Goal: Task Accomplishment & Management: Manage account settings

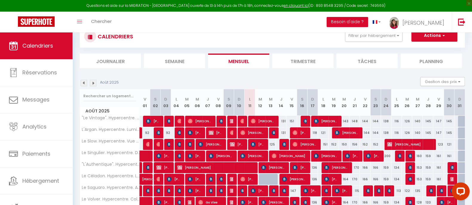
scroll to position [27, 0]
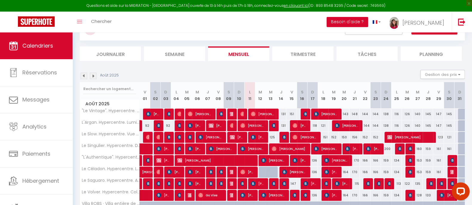
drag, startPoint x: 129, startPoint y: 16, endPoint x: 119, endPoint y: 24, distance: 12.3
click at [129, 16] on div "Toggle menubar Chercher BUTTON Besoin d'aide ? Marie Paramètres Équipe" at bounding box center [255, 22] width 424 height 21
click at [118, 24] on div "Toggle menubar Chercher BUTTON Besoin d'aide ? Marie Paramètres Équipe" at bounding box center [255, 22] width 424 height 21
click at [107, 24] on span "Chercher" at bounding box center [101, 21] width 21 height 6
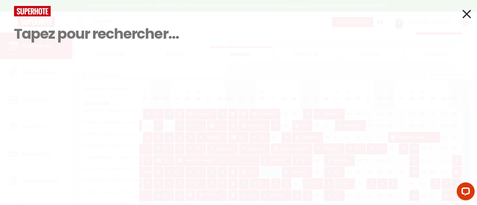
paste input "HMQSZMCE3Z"
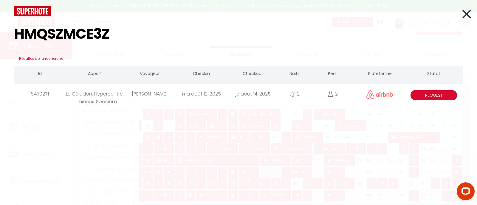
type input "HMQSZMCE3Z"
drag, startPoint x: 460, startPoint y: 14, endPoint x: 467, endPoint y: 14, distance: 7.8
click at [461, 14] on div at bounding box center [239, 11] width 458 height 10
click at [467, 14] on icon at bounding box center [467, 14] width 9 height 15
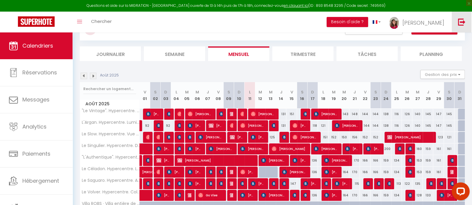
click at [460, 24] on img at bounding box center [460, 21] width 7 height 7
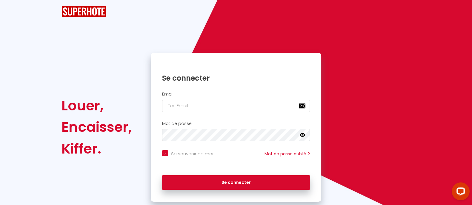
checkbox input "true"
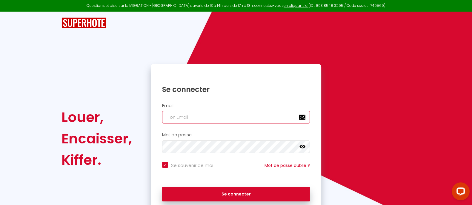
click at [179, 123] on input "email" at bounding box center [236, 117] width 148 height 13
type input "Défault"
checkbox input "true"
drag, startPoint x: 195, startPoint y: 116, endPoint x: 110, endPoint y: 112, distance: 85.7
click at [110, 112] on div "Louer, Encaisser, Kiffer. Se connecter Email Défault Mot de passe false Se souv…" at bounding box center [235, 139] width 357 height 150
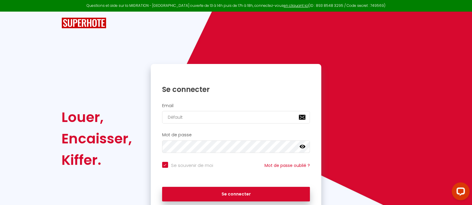
type input "[EMAIL_ADDRESS][DOMAIN_NAME]"
checkbox input "true"
type input "[EMAIL_ADDRESS][DOMAIN_NAME]"
click at [162, 187] on button "Se connecter" at bounding box center [236, 194] width 148 height 15
checkbox input "true"
